Goal: Task Accomplishment & Management: Manage account settings

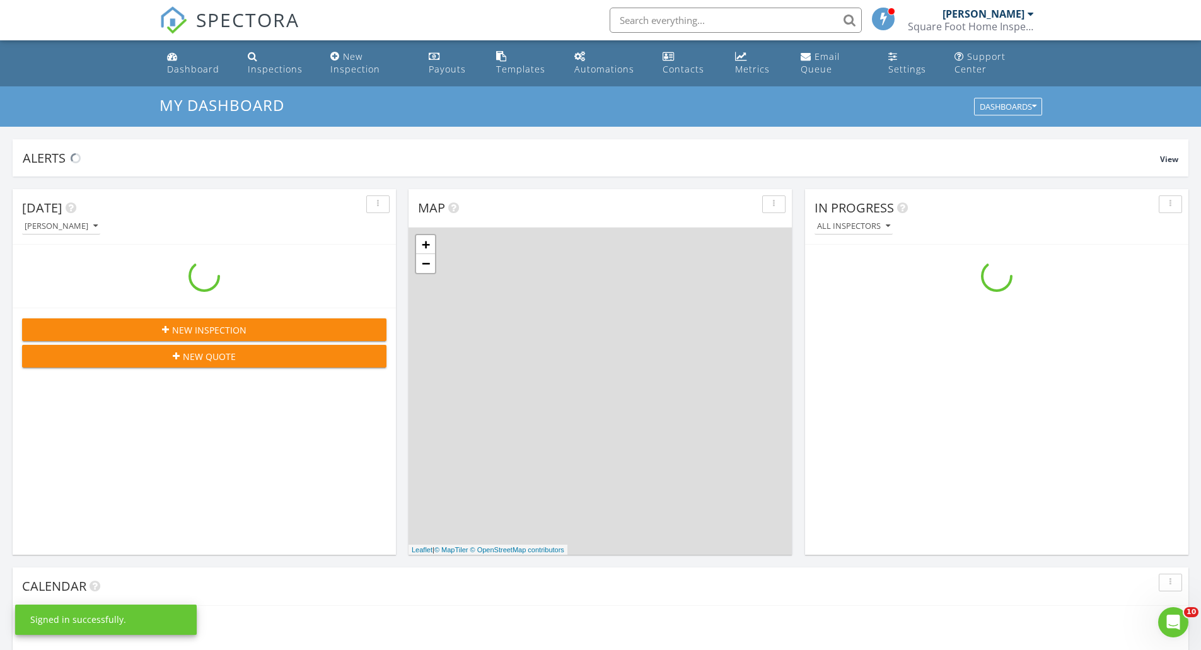
scroll to position [1167, 1221]
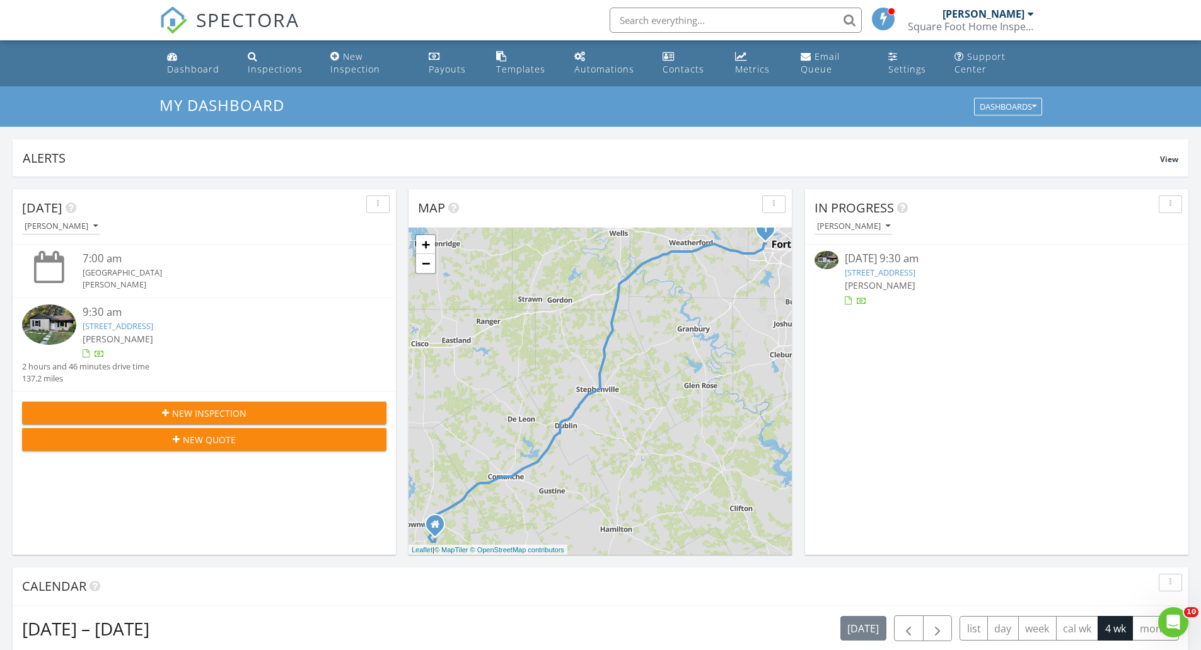
click at [153, 325] on link "412 Sands Ct, White Settlement, TX 76108" at bounding box center [118, 325] width 71 height 11
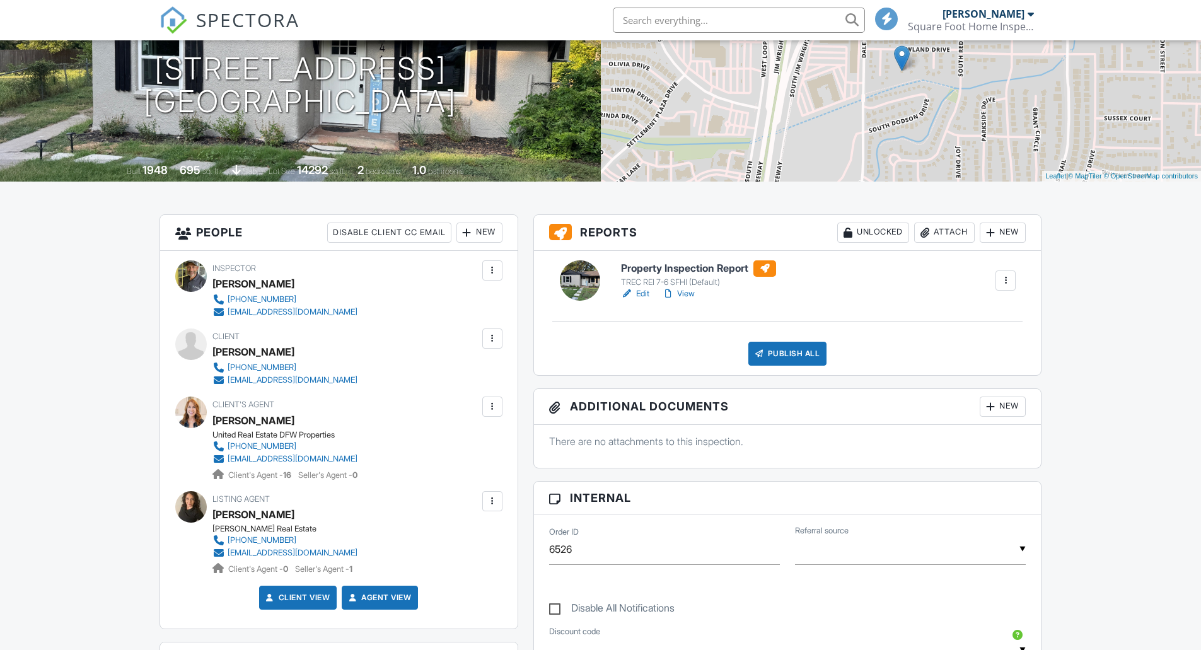
scroll to position [174, 0]
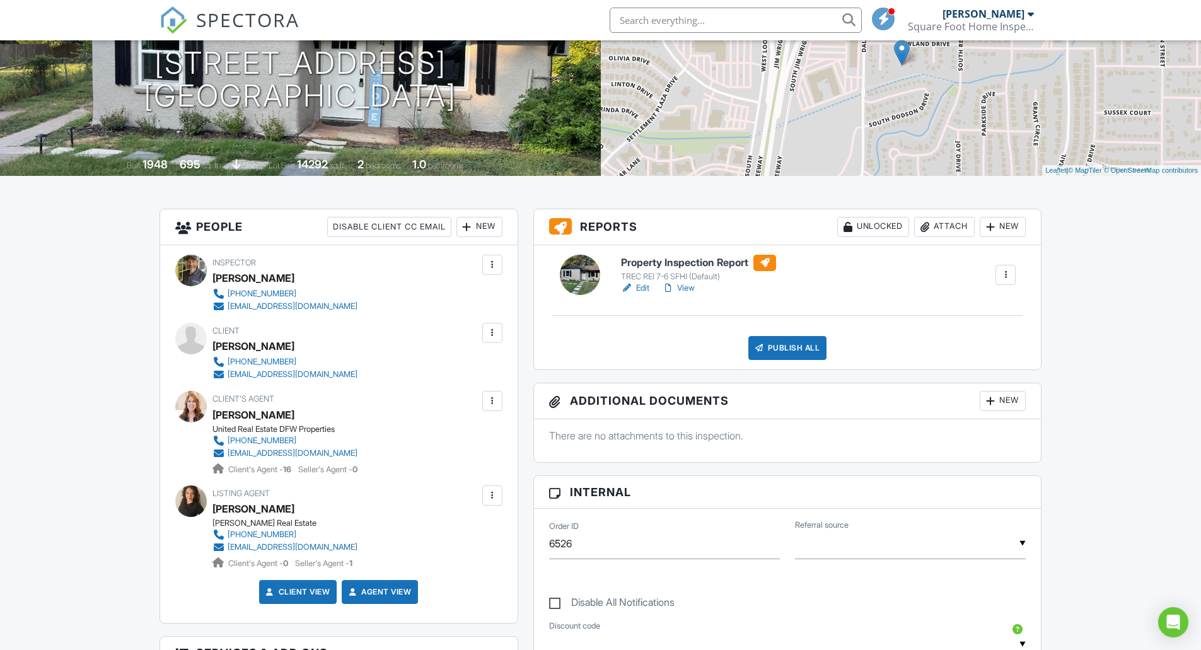
click at [638, 288] on link "Edit" at bounding box center [635, 288] width 28 height 13
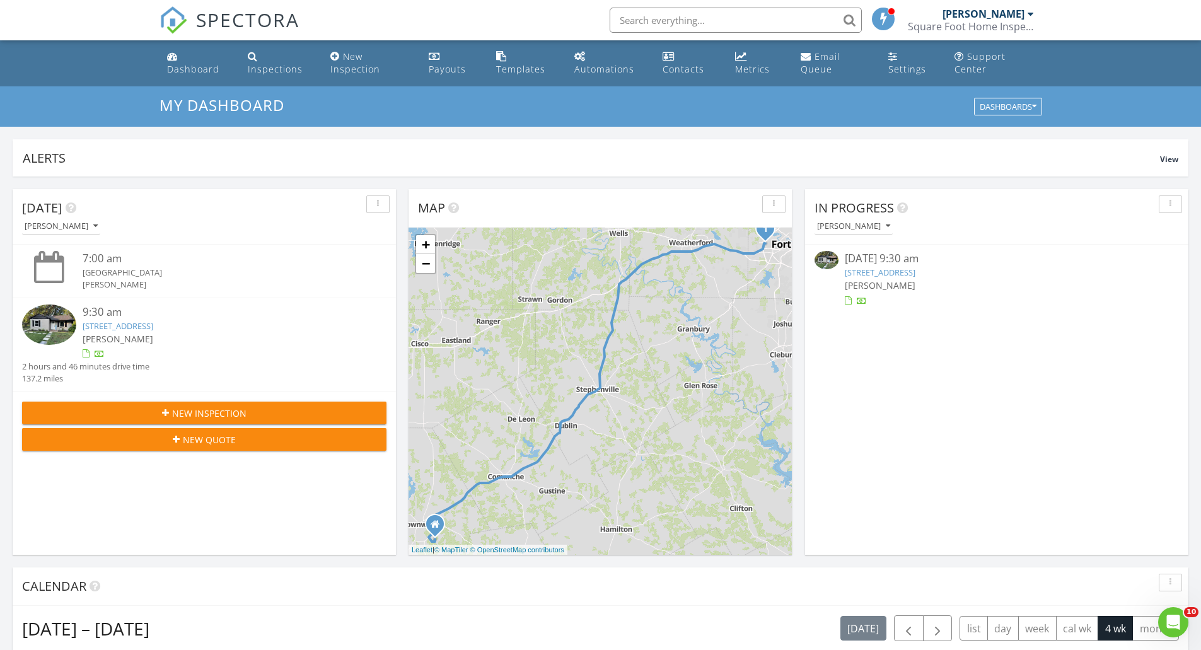
click at [521, 51] on link "Templates" at bounding box center [525, 63] width 68 height 36
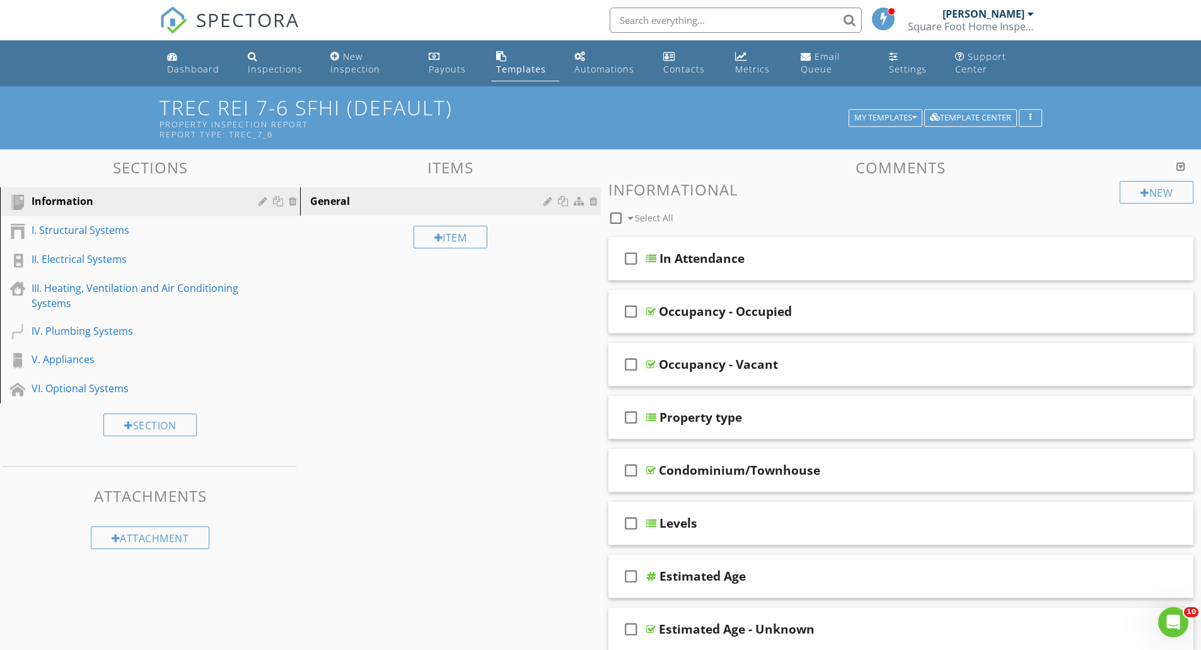
click at [84, 297] on div "III. Heating, Ventilation and Air Conditioning Systems" at bounding box center [136, 296] width 209 height 30
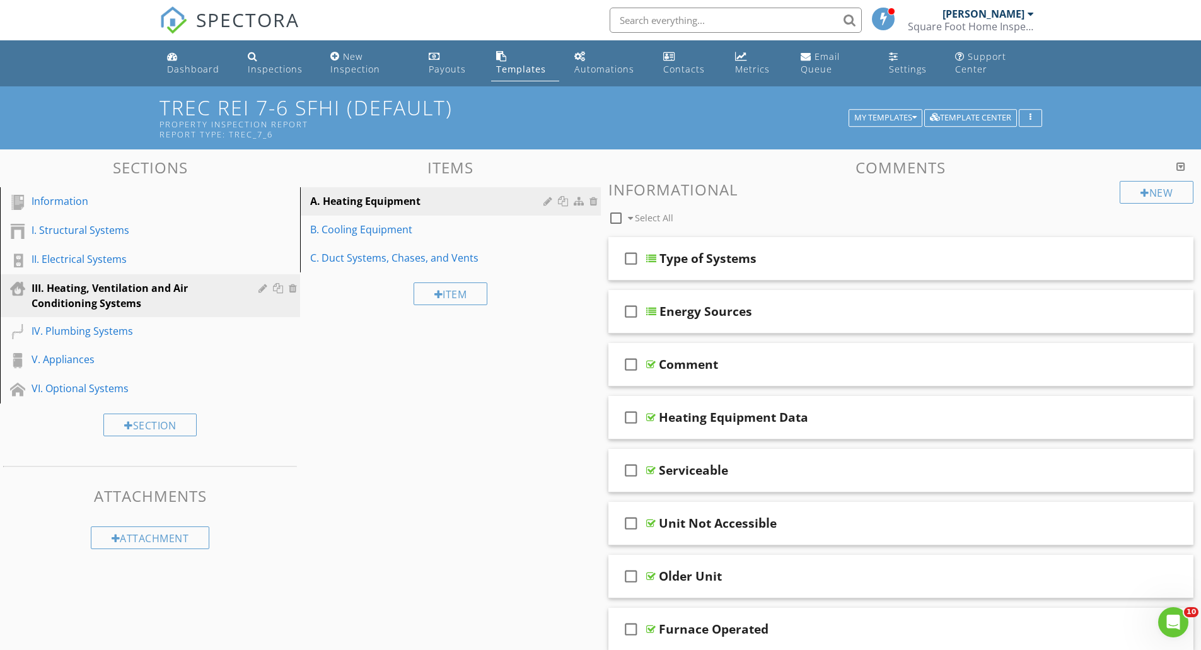
click at [839, 257] on div "Type of Systems" at bounding box center [870, 258] width 420 height 15
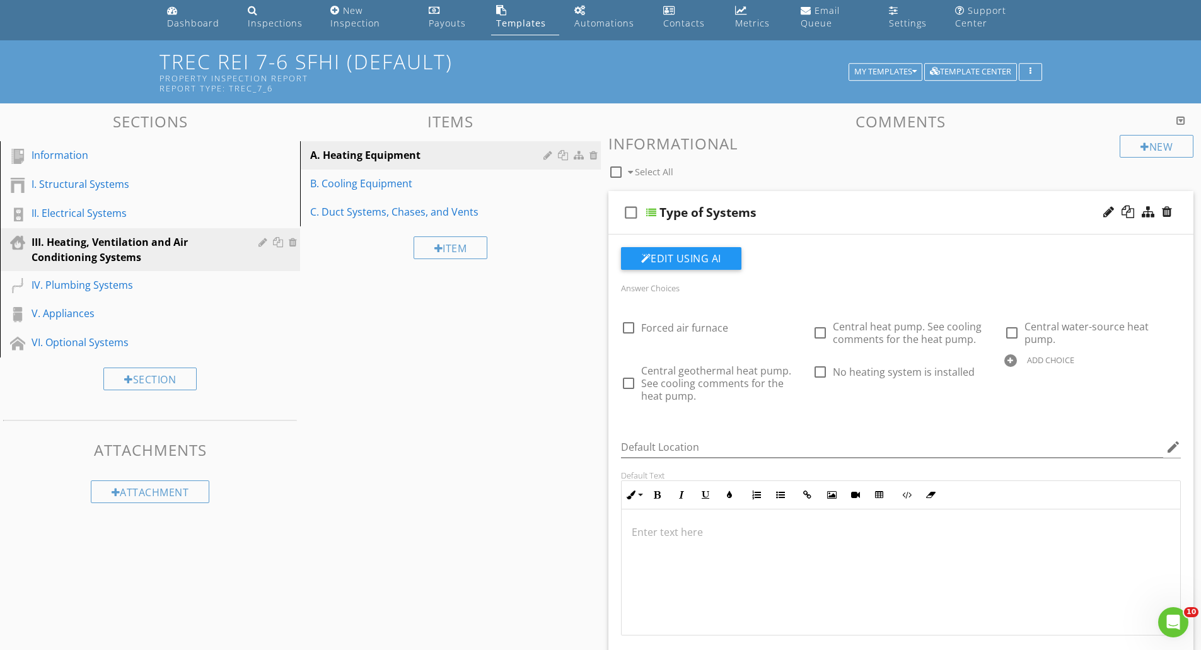
scroll to position [47, 0]
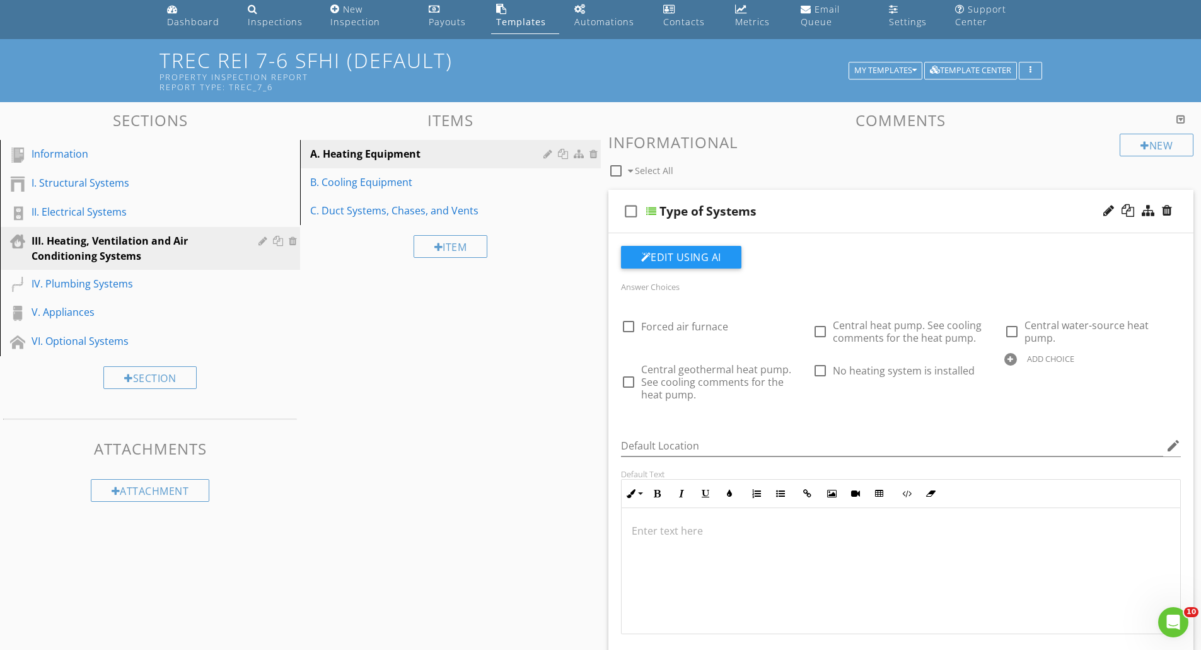
click at [1027, 364] on div "ADD CHOICE" at bounding box center [1050, 359] width 47 height 10
paste input "Ductless/mini split system."
type input "Ductless/mini split system."
click at [1169, 376] on icon at bounding box center [1173, 371] width 9 height 10
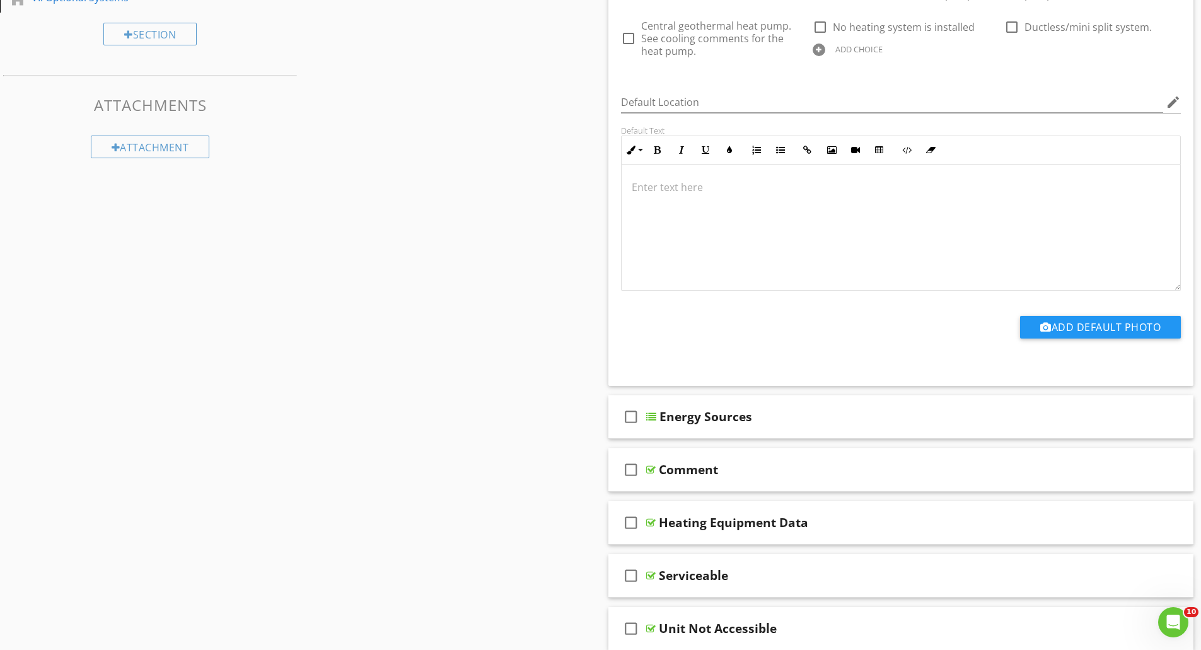
scroll to position [396, 0]
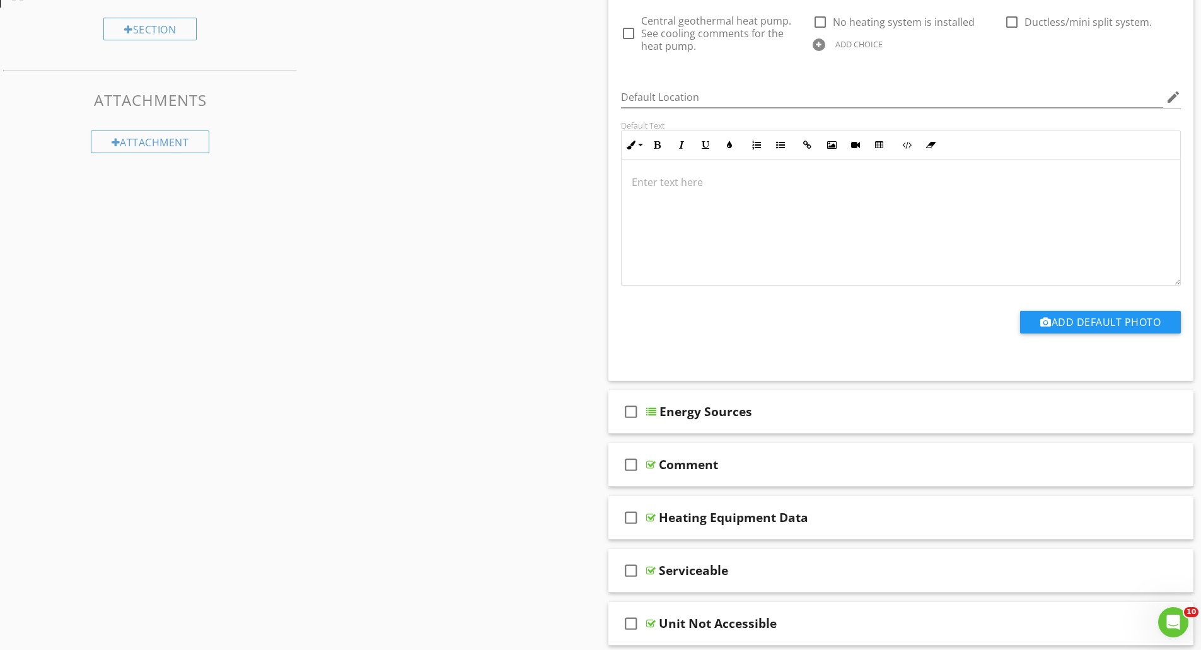
click at [870, 419] on div "Energy Sources" at bounding box center [870, 411] width 420 height 15
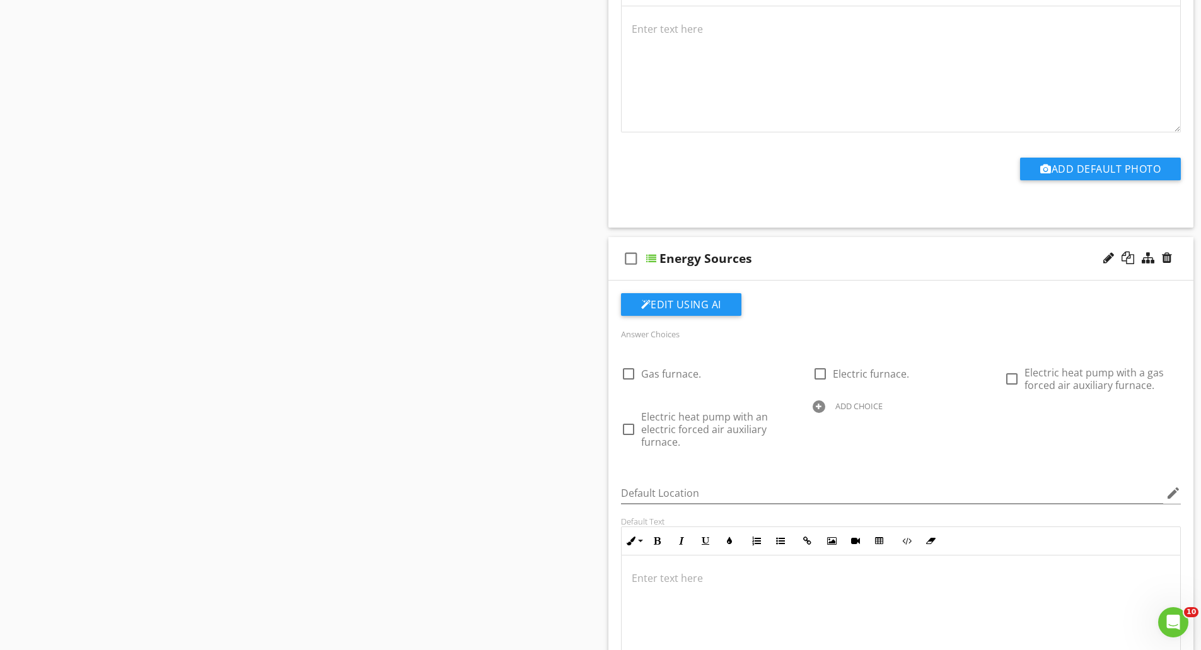
scroll to position [586, 0]
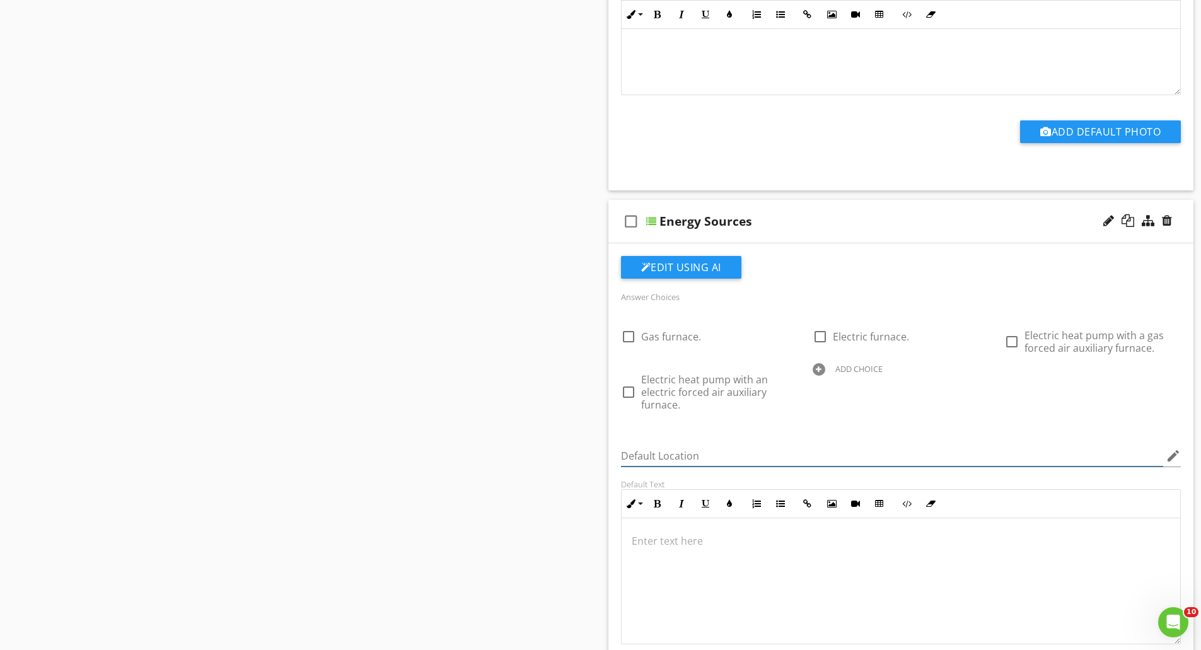
click at [742, 467] on input "Default Location" at bounding box center [892, 456] width 543 height 21
click at [868, 374] on div "ADD CHOICE" at bounding box center [859, 369] width 47 height 10
paste input "Ductless/mini split system."
click at [817, 392] on input "Ductless/mini split system." at bounding box center [892, 381] width 159 height 21
type input "Electric ductless/mini split system."
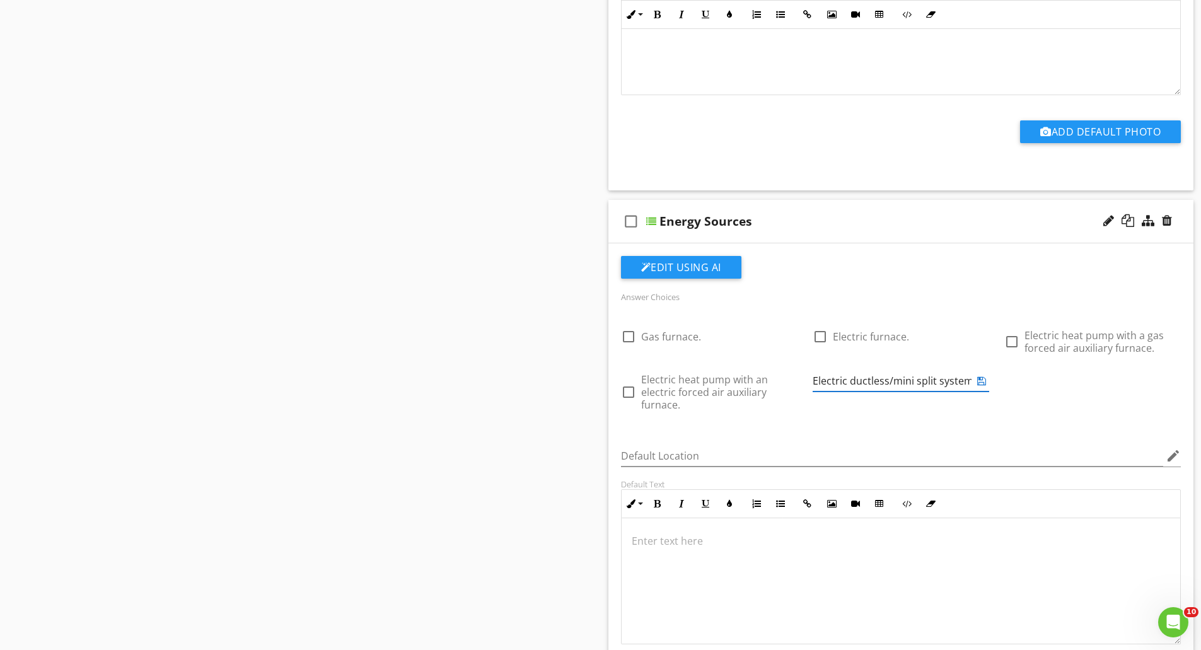
click at [983, 386] on icon at bounding box center [981, 381] width 9 height 10
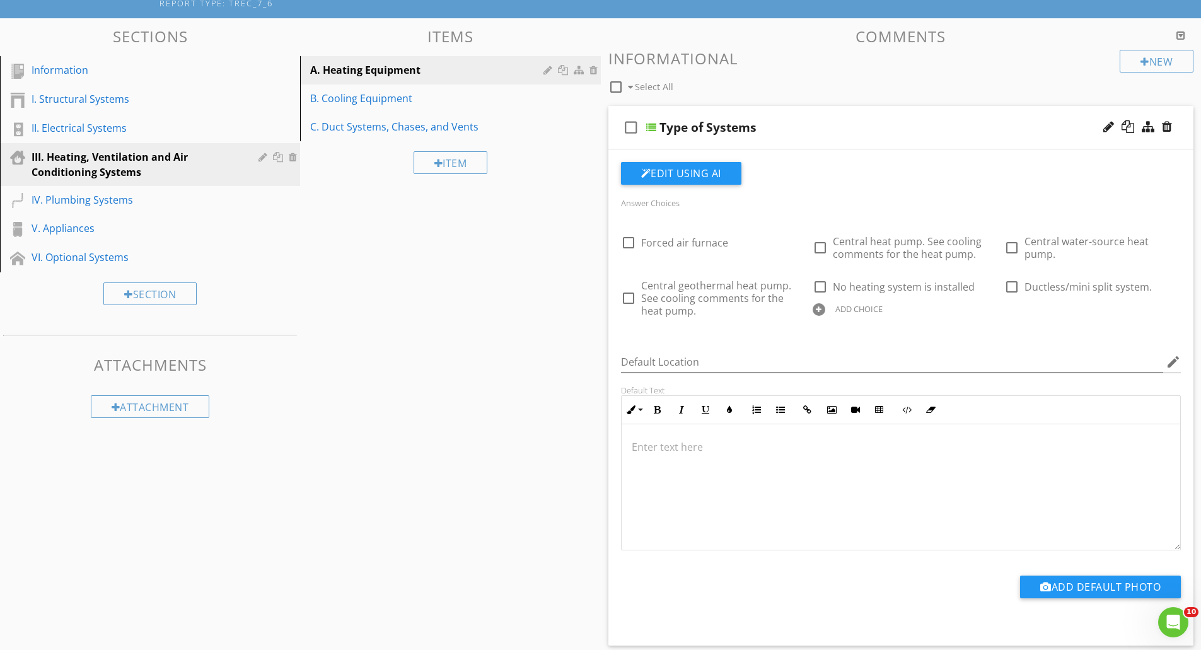
scroll to position [0, 0]
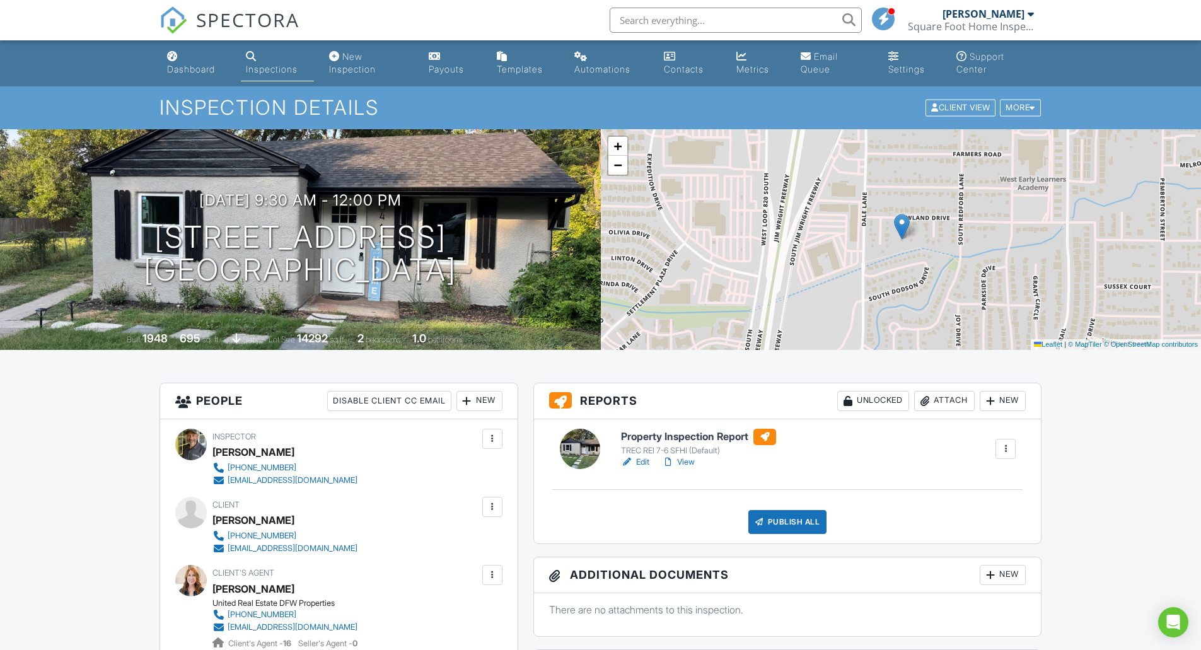
click at [680, 463] on link "View" at bounding box center [678, 462] width 33 height 13
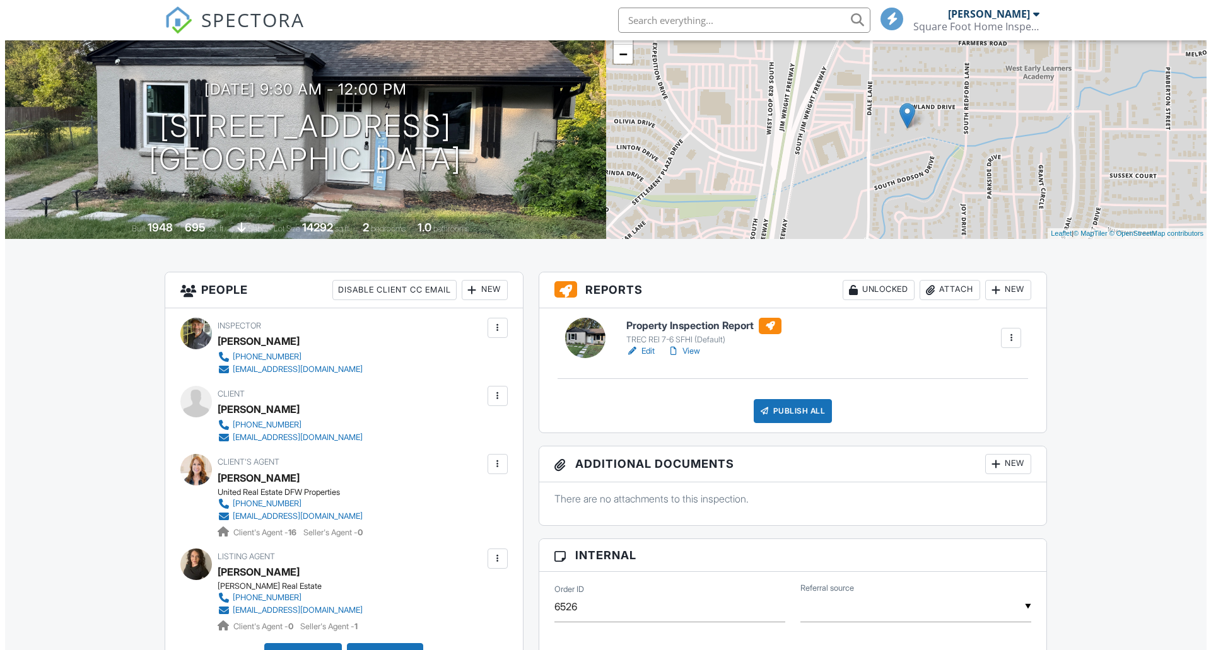
scroll to position [110, 0]
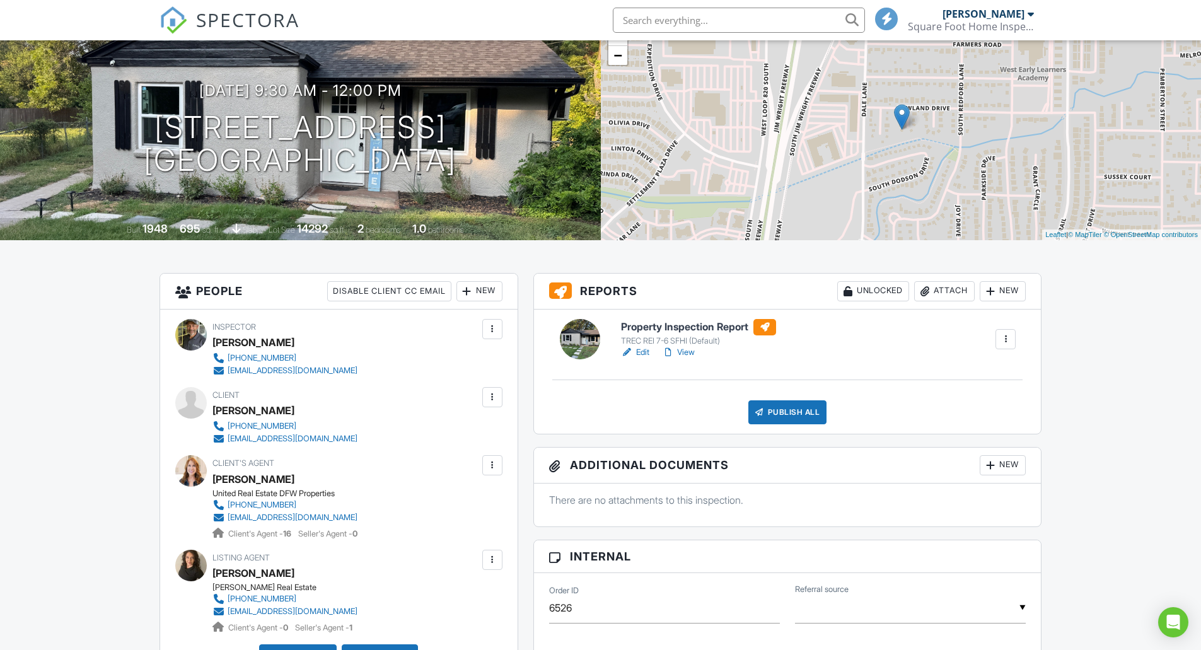
click at [793, 413] on div "Publish All" at bounding box center [788, 412] width 79 height 24
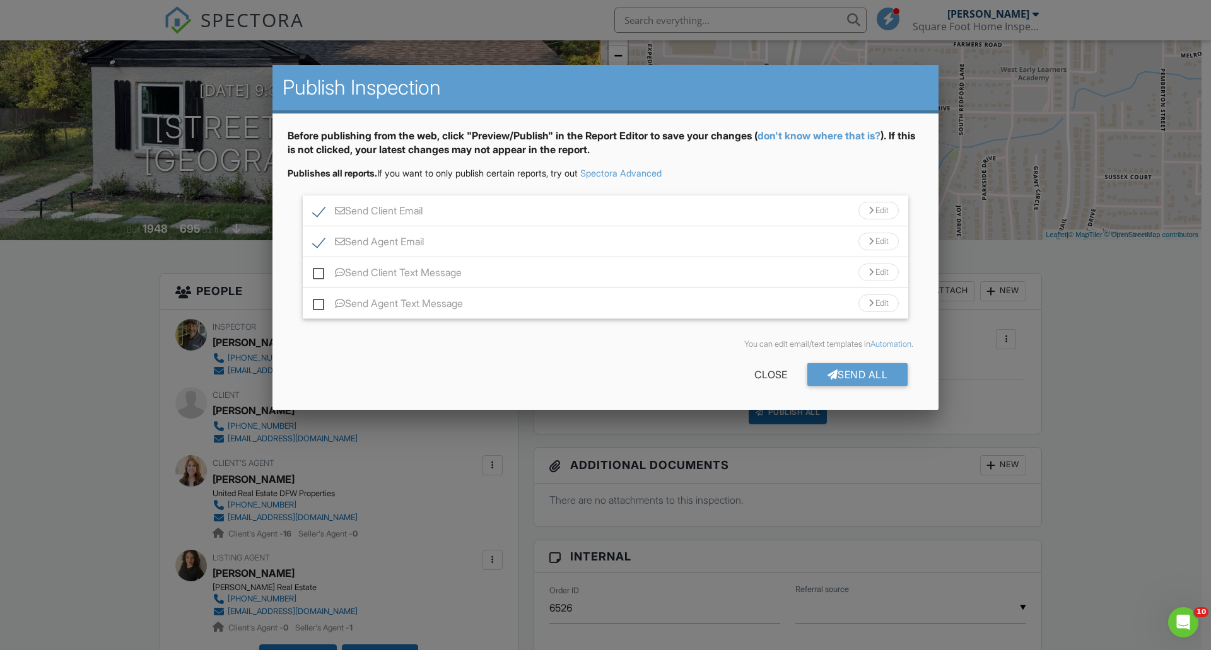
scroll to position [0, 0]
click at [844, 366] on div "Send All" at bounding box center [857, 374] width 101 height 23
